Goal: Task Accomplishment & Management: Manage account settings

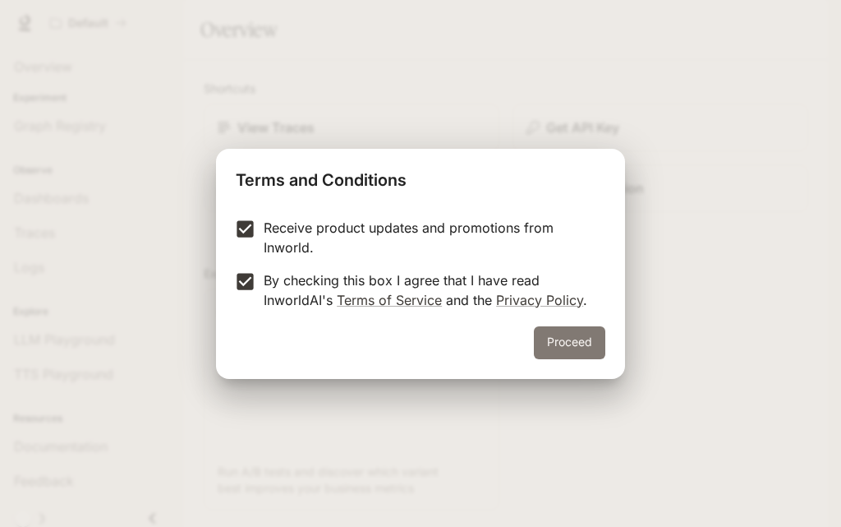
click at [597, 339] on button "Proceed" at bounding box center [569, 342] width 71 height 33
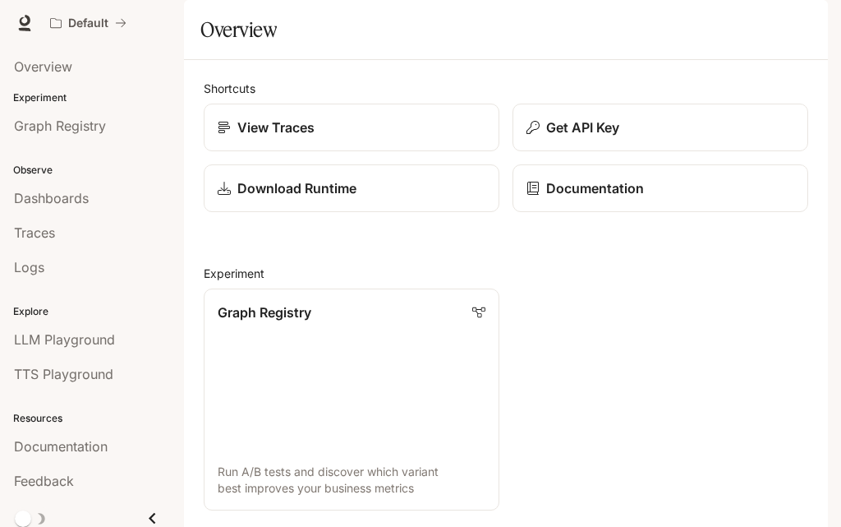
click at [804, 25] on img "button" at bounding box center [805, 23] width 23 height 23
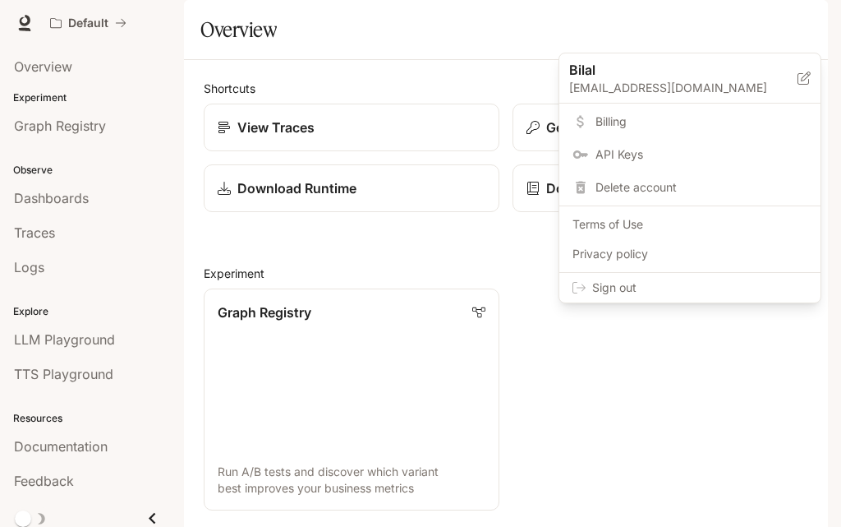
click at [641, 120] on span "Billing" at bounding box center [702, 121] width 212 height 16
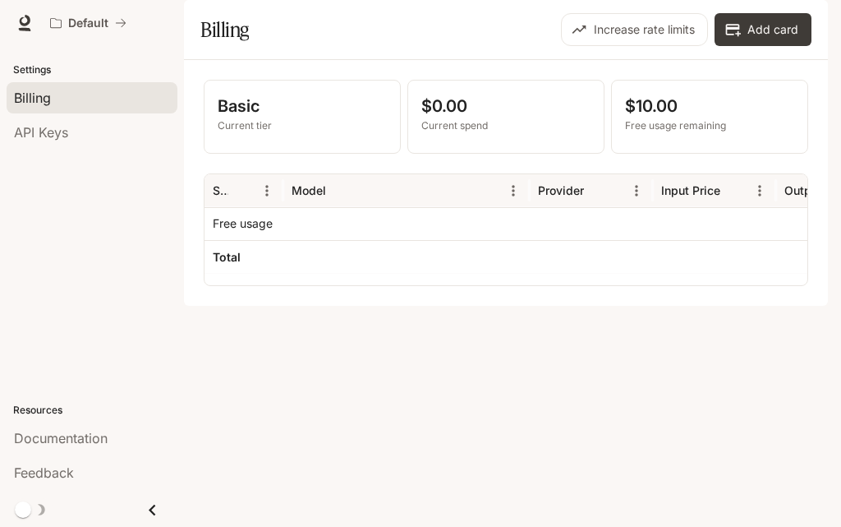
click at [307, 133] on p "Current tier" at bounding box center [302, 125] width 169 height 15
